Goal: Transaction & Acquisition: Purchase product/service

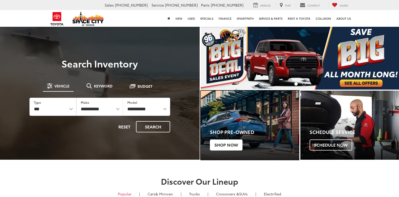
click at [223, 144] on span "Shop Now" at bounding box center [226, 145] width 33 height 11
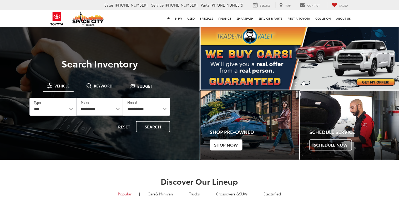
click at [223, 144] on span "Shop Now" at bounding box center [226, 145] width 33 height 11
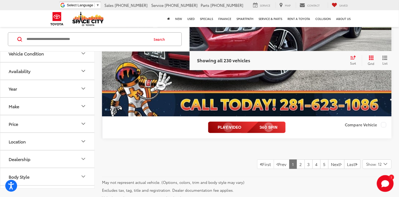
scroll to position [2979, 0]
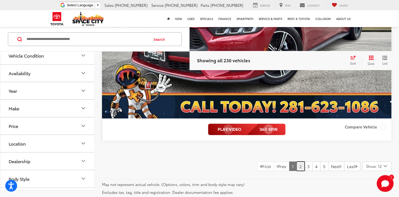
click at [297, 169] on link "2" at bounding box center [301, 166] width 8 height 9
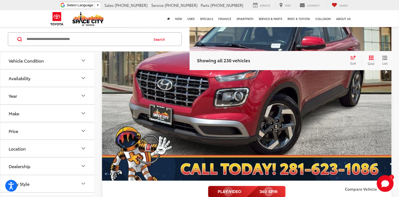
scroll to position [925, 0]
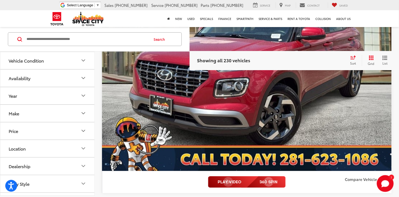
click at [351, 147] on img "2022 Hyundai Venue SEL 0" at bounding box center [247, 63] width 291 height 218
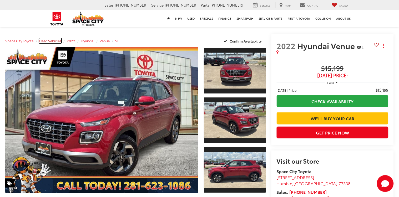
click at [52, 41] on span "Used Vehicles" at bounding box center [50, 40] width 22 height 5
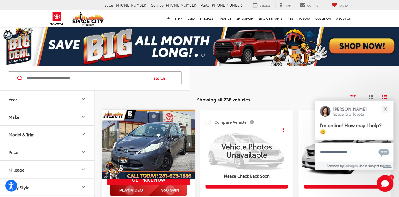
scroll to position [18, 0]
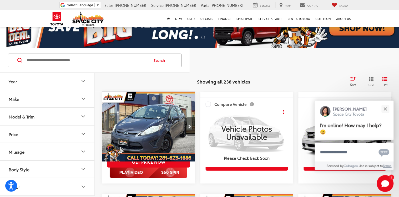
click at [149, 119] on img "2013 Ford Fiesta S 0" at bounding box center [149, 127] width 94 height 70
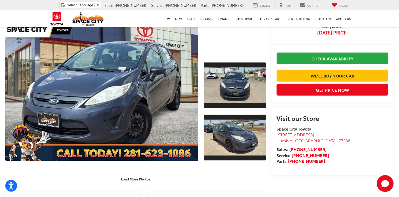
scroll to position [42, 0]
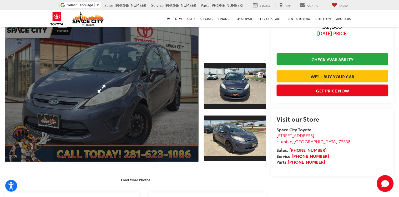
click at [153, 106] on link "Expand Photo 0" at bounding box center [101, 89] width 193 height 146
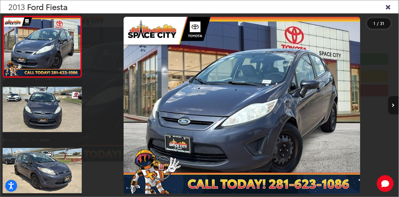
click at [394, 106] on icon "Next image" at bounding box center [393, 106] width 3 height 4
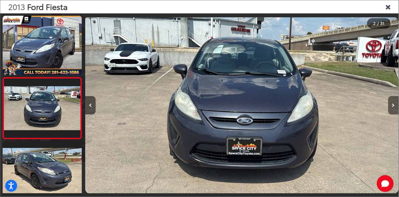
scroll to position [18, 0]
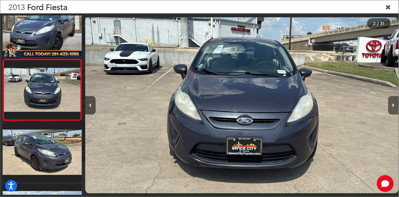
click at [395, 107] on button "Next image" at bounding box center [393, 105] width 11 height 18
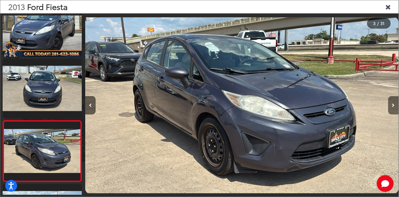
scroll to position [80, 0]
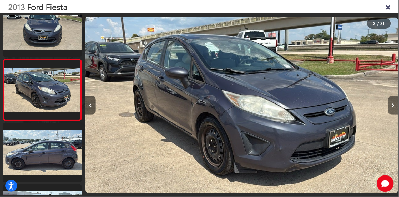
click at [395, 108] on button "Next image" at bounding box center [393, 105] width 11 height 18
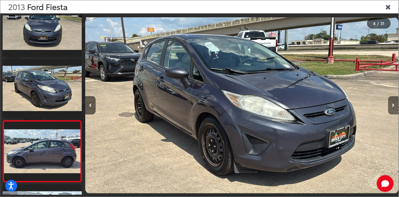
scroll to position [141, 0]
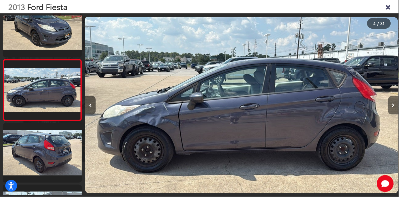
click at [397, 108] on button "Next image" at bounding box center [393, 105] width 11 height 18
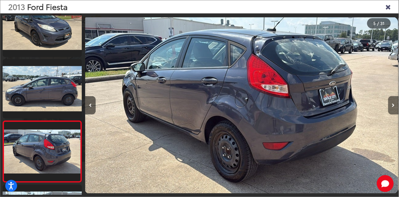
scroll to position [203, 0]
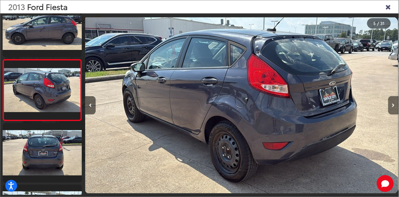
click at [397, 109] on button "Next image" at bounding box center [393, 105] width 11 height 18
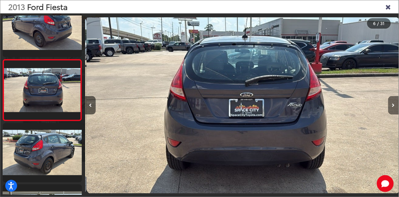
scroll to position [0, 1569]
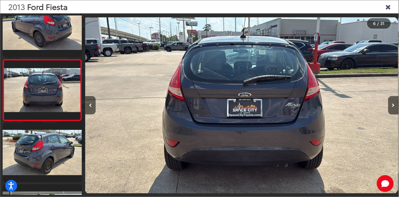
click at [399, 108] on div "2013 Ford Fiesta 6 / 31" at bounding box center [199, 98] width 399 height 197
click at [397, 104] on button "Next image" at bounding box center [393, 105] width 11 height 18
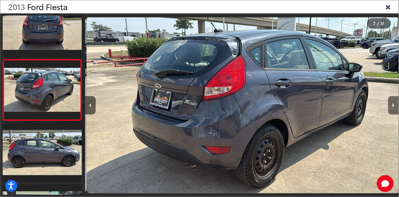
scroll to position [0, 1883]
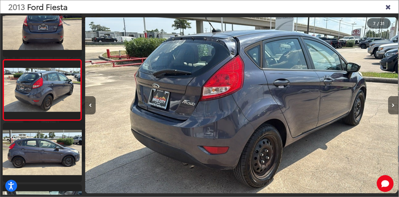
click at [395, 103] on button "Next image" at bounding box center [393, 105] width 11 height 18
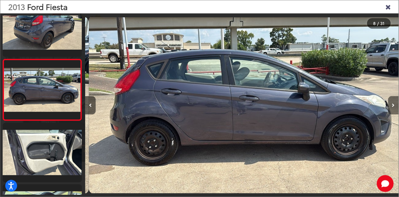
scroll to position [0, 2197]
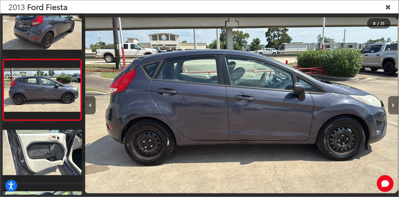
click at [398, 106] on button "Next image" at bounding box center [393, 105] width 11 height 18
click at [397, 106] on button "Next image" at bounding box center [393, 105] width 11 height 18
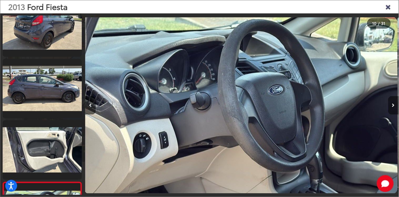
scroll to position [511, 0]
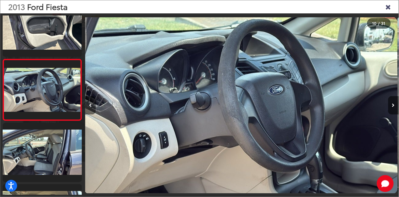
click at [91, 105] on icon "Previous image" at bounding box center [90, 106] width 3 height 4
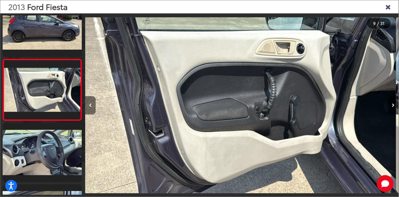
scroll to position [0, 2511]
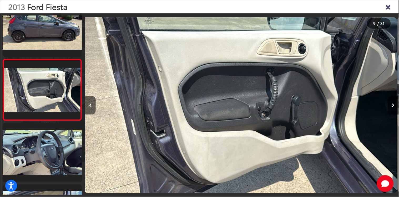
click at [394, 107] on icon "Next image" at bounding box center [393, 106] width 3 height 4
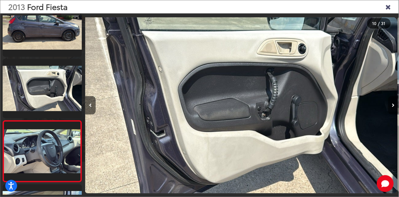
scroll to position [511, 0]
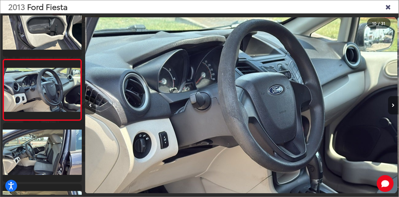
click at [395, 108] on button "Next image" at bounding box center [393, 105] width 11 height 18
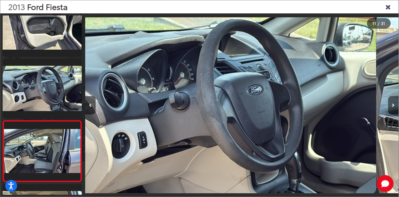
scroll to position [572, 0]
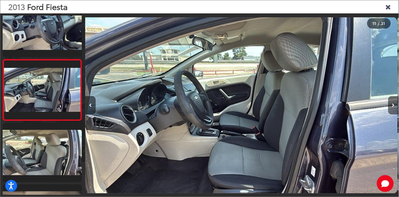
click at [394, 108] on button "Next image" at bounding box center [393, 105] width 11 height 18
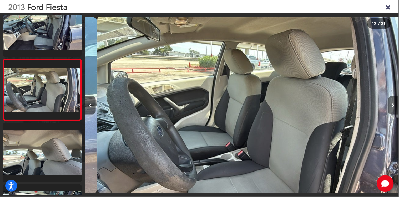
scroll to position [0, 3452]
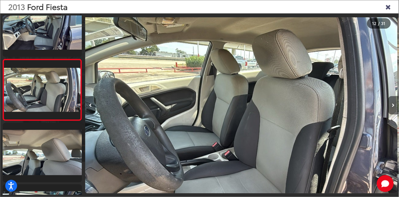
click at [392, 107] on button "Next image" at bounding box center [393, 105] width 11 height 18
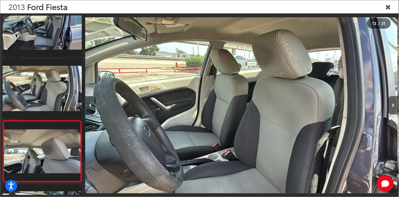
scroll to position [695, 0]
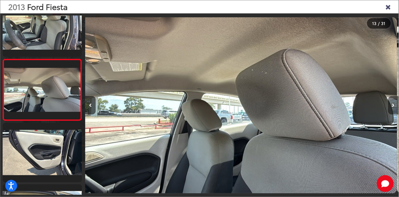
click at [394, 106] on icon "Next image" at bounding box center [393, 106] width 3 height 4
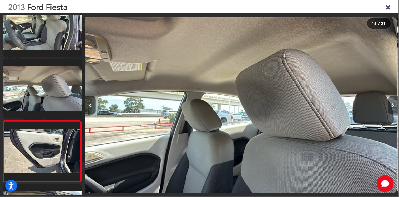
scroll to position [0, 0]
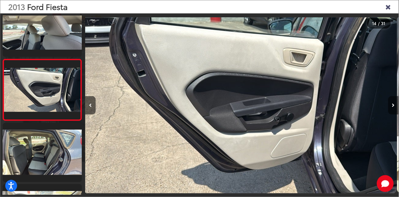
click at [393, 107] on icon "Next image" at bounding box center [393, 106] width 3 height 4
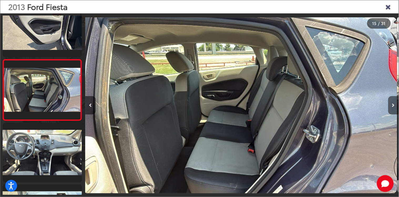
click at [398, 108] on button "Next image" at bounding box center [393, 105] width 11 height 18
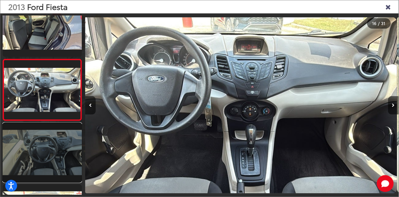
click at [79, 164] on link at bounding box center [42, 152] width 79 height 59
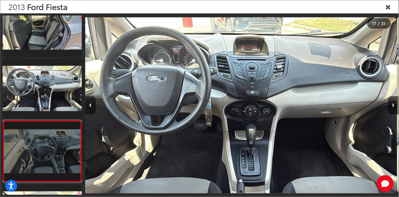
scroll to position [941, 0]
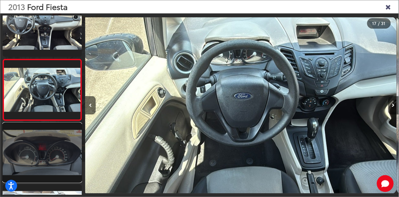
click at [78, 166] on link at bounding box center [42, 152] width 79 height 59
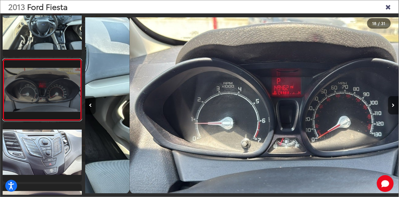
scroll to position [0, 5336]
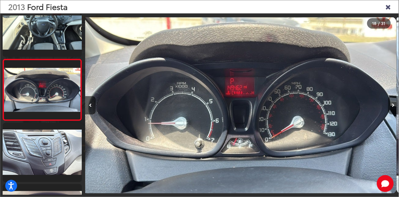
click at [396, 105] on button "Next image" at bounding box center [393, 105] width 11 height 18
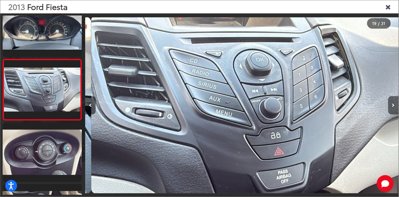
scroll to position [0, 5649]
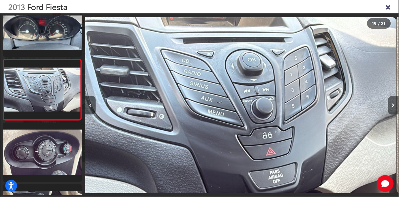
click at [396, 105] on button "Next image" at bounding box center [393, 105] width 11 height 18
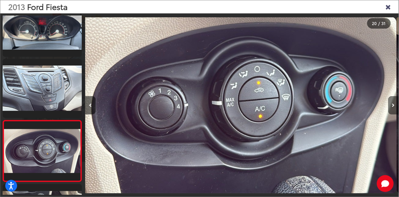
scroll to position [1126, 0]
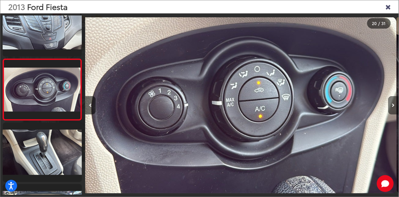
click at [394, 106] on icon "Next image" at bounding box center [393, 106] width 3 height 4
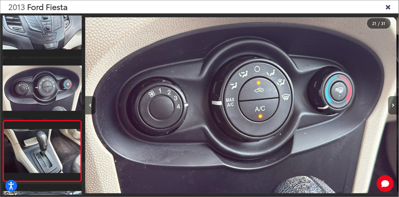
scroll to position [1187, 0]
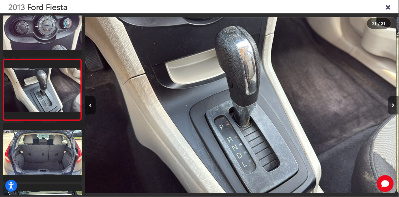
click at [395, 107] on button "Next image" at bounding box center [393, 105] width 11 height 18
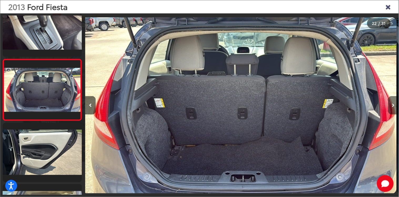
scroll to position [0, 6591]
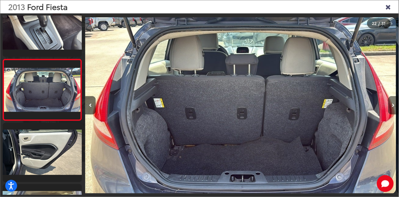
click at [394, 108] on button "Next image" at bounding box center [393, 105] width 11 height 18
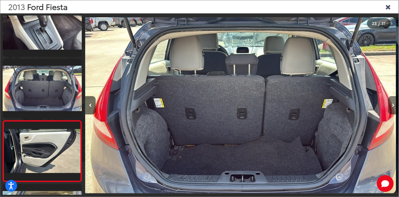
scroll to position [1311, 0]
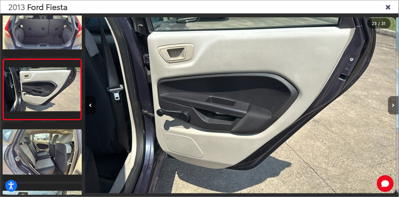
click at [394, 105] on icon "Next image" at bounding box center [393, 106] width 3 height 4
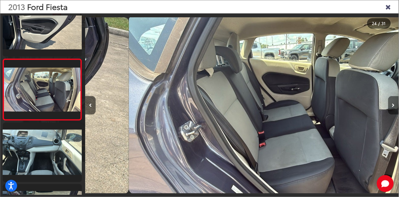
scroll to position [0, 7219]
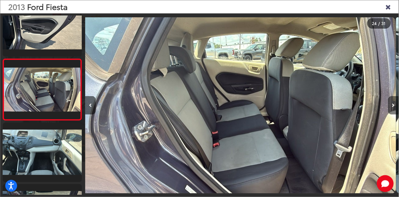
click at [395, 108] on button "Next image" at bounding box center [393, 105] width 11 height 18
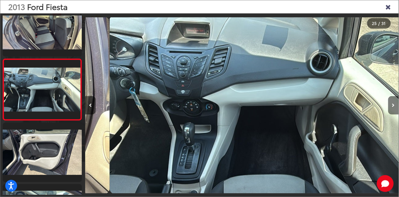
scroll to position [0, 7532]
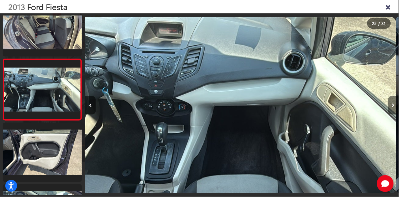
click at [391, 107] on button "Next image" at bounding box center [393, 105] width 11 height 18
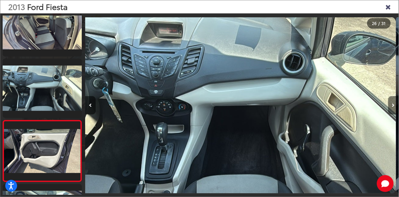
scroll to position [1495, 0]
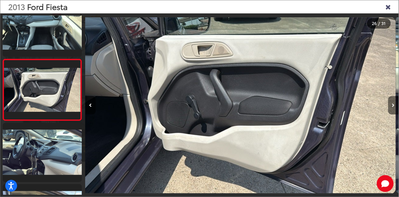
click at [395, 108] on button "Next image" at bounding box center [393, 105] width 11 height 18
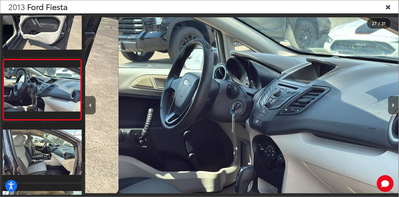
scroll to position [0, 8160]
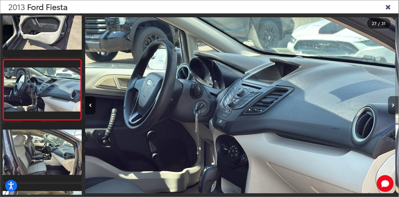
click at [396, 107] on button "Next image" at bounding box center [393, 105] width 11 height 18
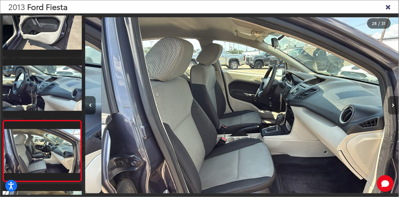
scroll to position [1618, 0]
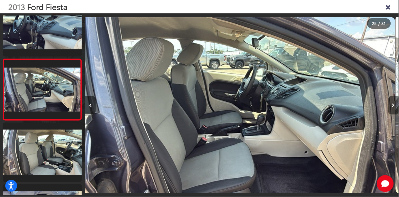
click at [396, 106] on button "Next image" at bounding box center [393, 105] width 11 height 18
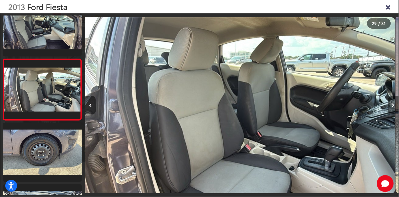
click at [396, 108] on button "Next image" at bounding box center [393, 105] width 11 height 18
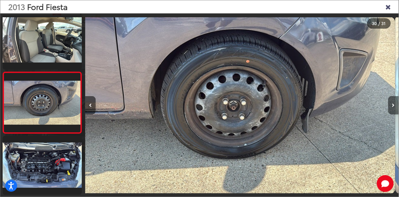
click at [395, 106] on icon "Next image" at bounding box center [393, 106] width 3 height 4
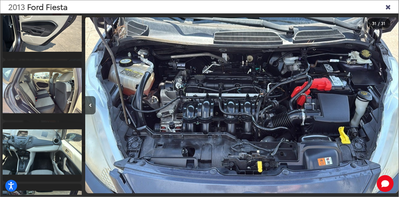
scroll to position [1369, 0]
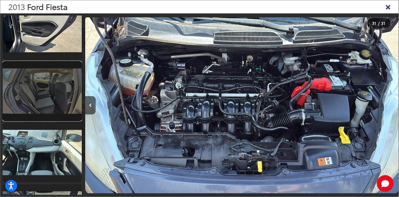
click at [44, 93] on link at bounding box center [42, 91] width 79 height 59
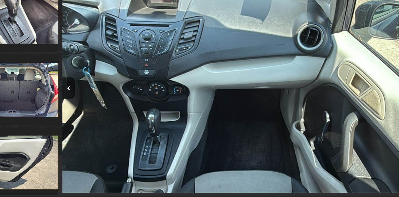
scroll to position [1229, 0]
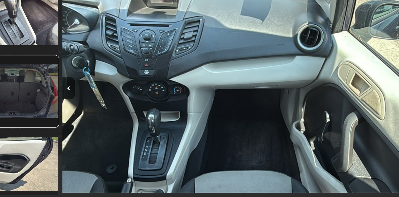
click at [57, 113] on link at bounding box center [42, 107] width 79 height 59
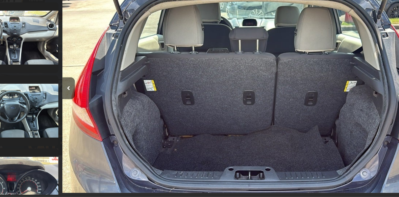
scroll to position [902, 0]
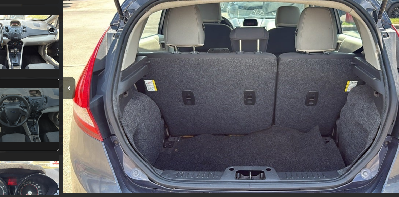
click at [52, 128] on link at bounding box center [42, 127] width 79 height 59
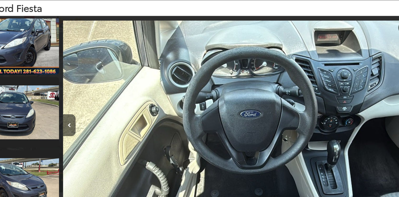
scroll to position [0, 0]
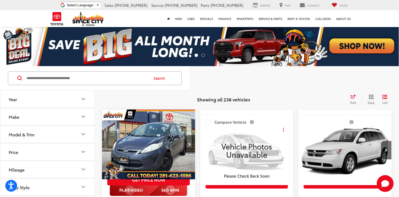
click at [355, 98] on icon "Select sort value" at bounding box center [354, 97] width 6 height 4
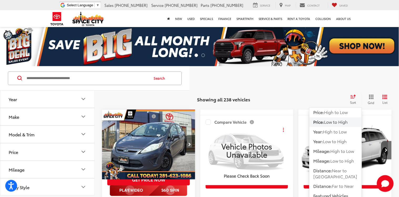
click at [335, 123] on span "Low to High" at bounding box center [337, 122] width 24 height 6
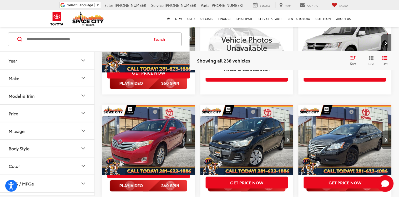
scroll to position [149, 0]
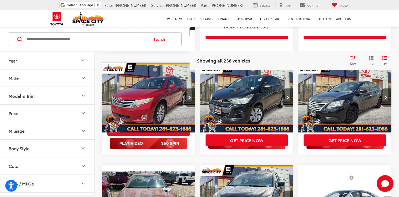
click at [162, 112] on img "2009 Toyota VENZA Base 0" at bounding box center [149, 98] width 94 height 70
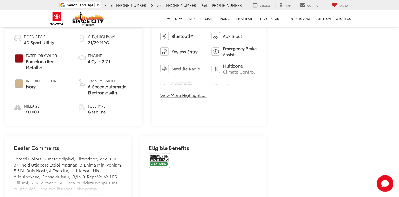
scroll to position [253, 0]
